Goal: Information Seeking & Learning: Learn about a topic

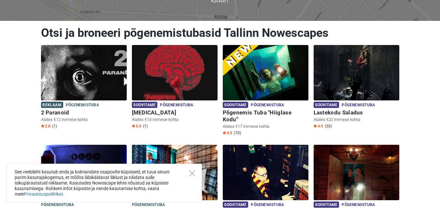
scroll to position [63, 0]
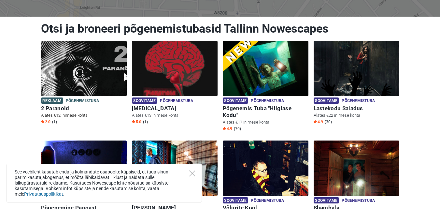
click at [86, 78] on img at bounding box center [84, 68] width 86 height 55
click at [192, 172] on icon "Close" at bounding box center [192, 173] width 6 height 6
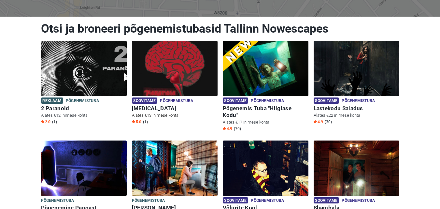
click at [189, 85] on img at bounding box center [175, 68] width 86 height 55
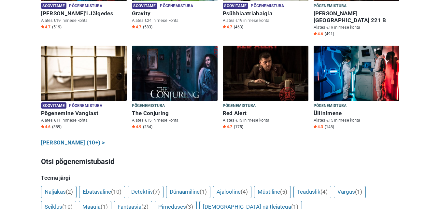
scroll to position [354, 0]
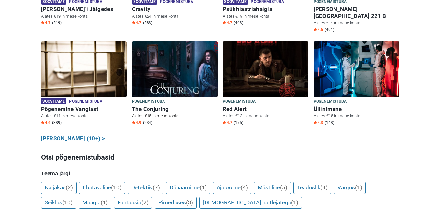
click at [164, 98] on span "Põgenemistuba" at bounding box center [148, 101] width 33 height 7
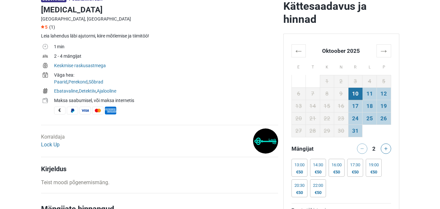
scroll to position [204, 0]
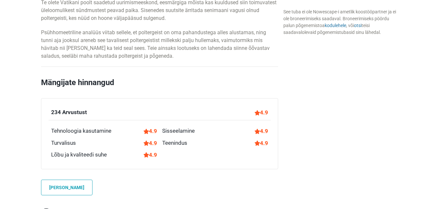
scroll to position [394, 0]
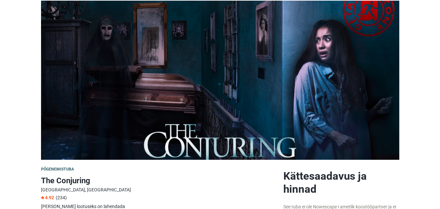
scroll to position [26, 0]
